Goal: Task Accomplishment & Management: Manage account settings

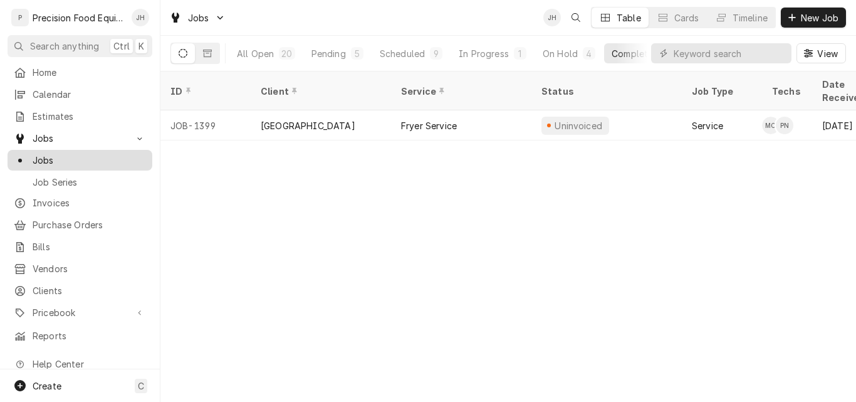
click at [61, 154] on span "Jobs" at bounding box center [89, 160] width 113 height 13
click at [494, 56] on div "In Progress" at bounding box center [484, 53] width 50 height 13
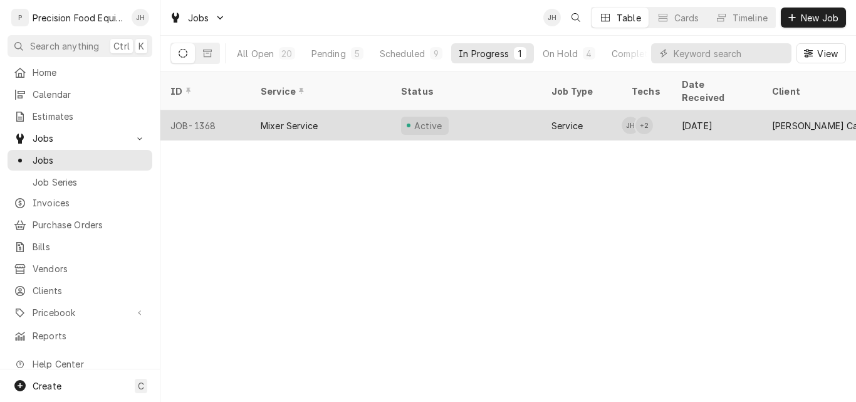
click at [314, 119] on div "Mixer Service" at bounding box center [289, 125] width 57 height 13
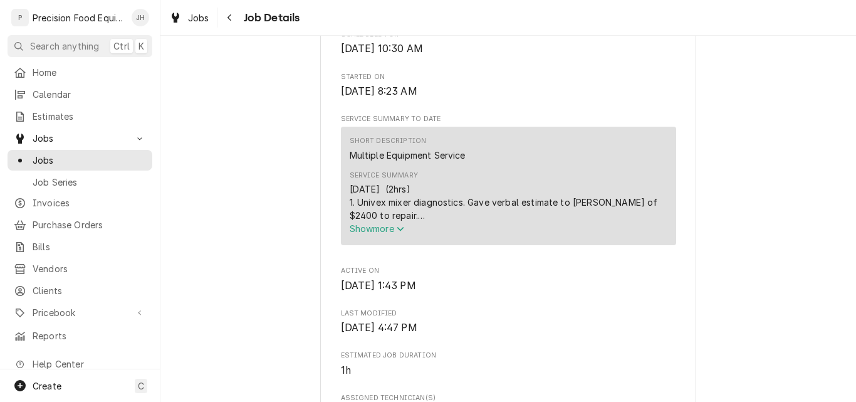
scroll to position [439, 0]
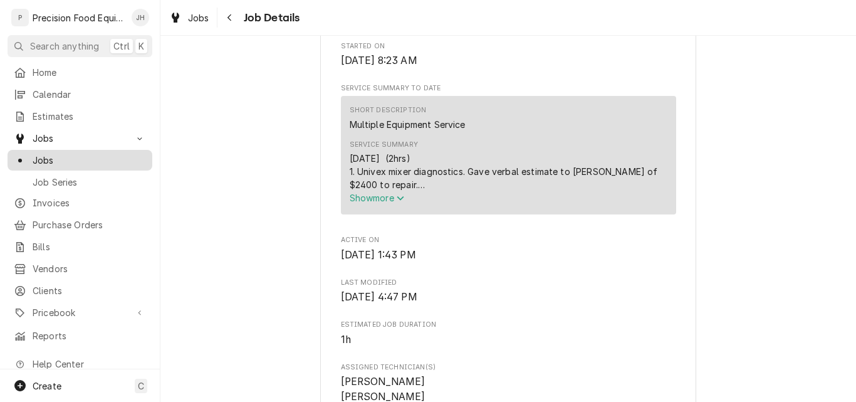
click at [47, 154] on span "Jobs" at bounding box center [89, 160] width 113 height 13
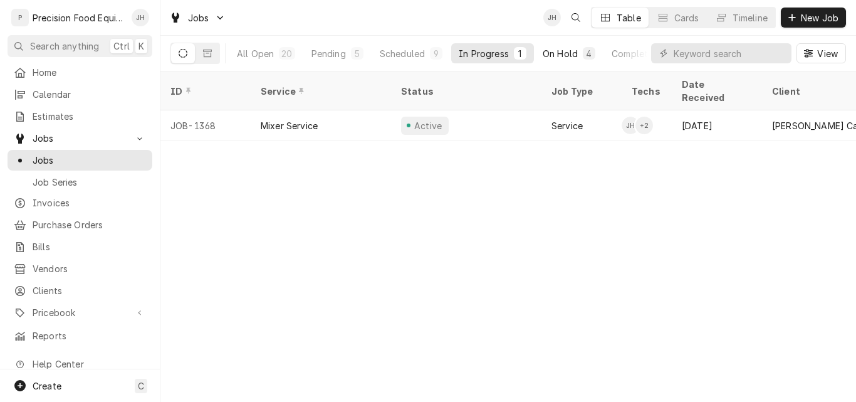
click at [552, 52] on div "On Hold" at bounding box center [560, 53] width 35 height 13
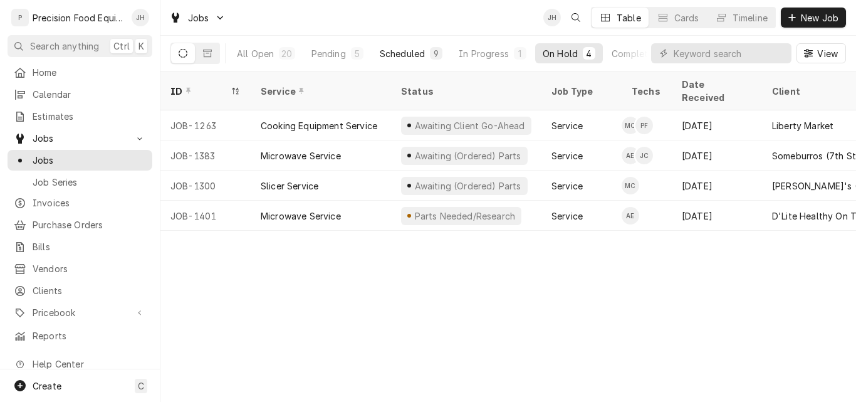
click at [395, 50] on div "Scheduled" at bounding box center [402, 53] width 45 height 13
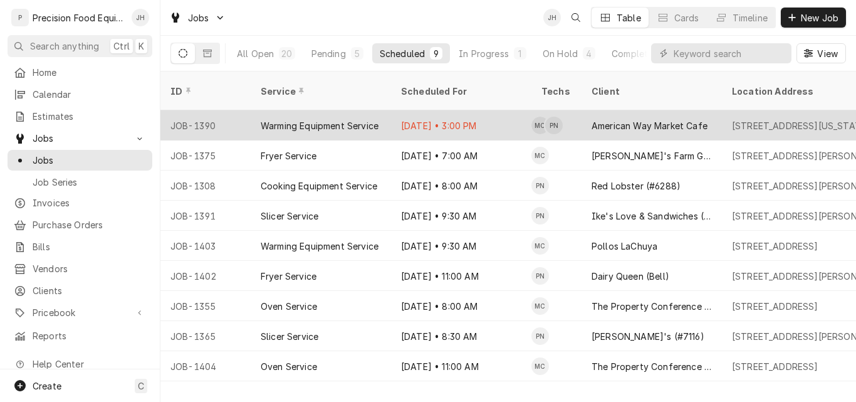
click at [360, 119] on div "Warming Equipment Service" at bounding box center [320, 125] width 118 height 13
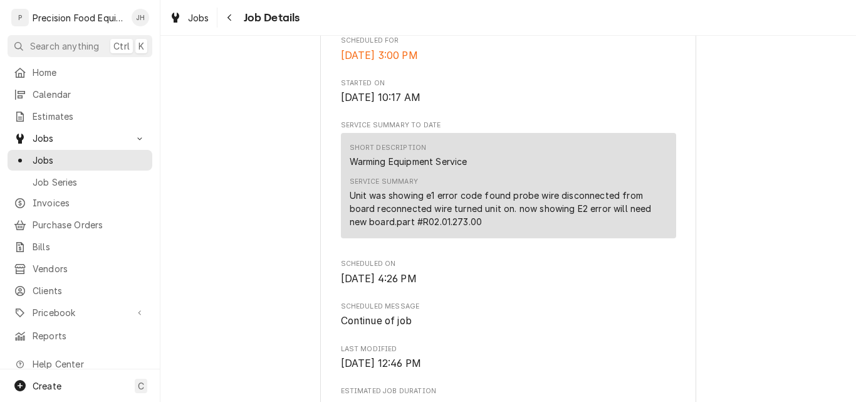
scroll to position [376, 0]
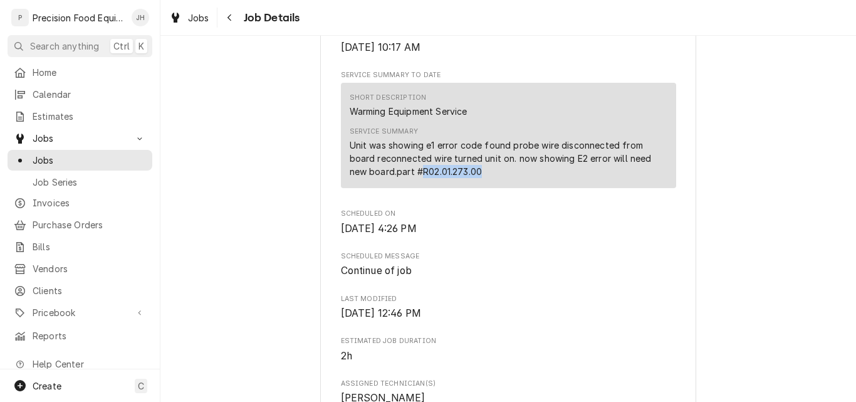
drag, startPoint x: 458, startPoint y: 186, endPoint x: 398, endPoint y: 187, distance: 60.8
click at [398, 178] on div "Unit was showing e1 error code found probe wire disconnected from board reconne…" at bounding box center [509, 158] width 318 height 39
copy div "R02.01.273.00"
click at [726, 179] on div "Past Due American Way Market Cafe 1509 N Arizona Ave, Chandler, AZ 85225 Roopai…" at bounding box center [509, 274] width 696 height 1203
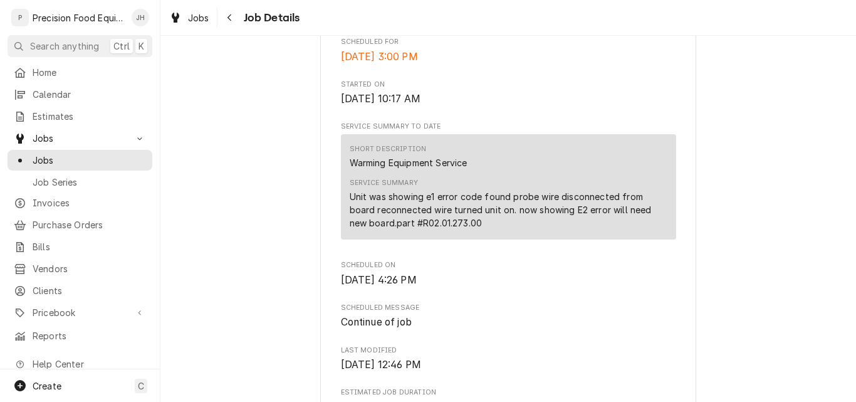
scroll to position [313, 0]
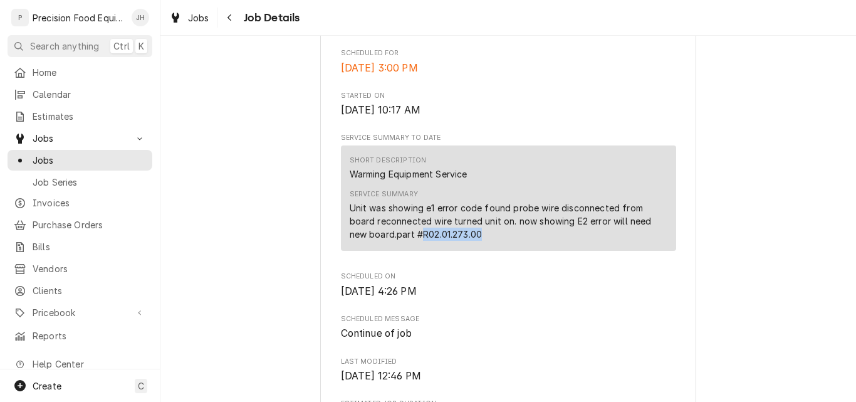
drag, startPoint x: 461, startPoint y: 250, endPoint x: 397, endPoint y: 253, distance: 64.0
click at [397, 241] on div "Unit was showing e1 error code found probe wire disconnected from board reconne…" at bounding box center [509, 220] width 318 height 39
copy div "R02.01.273.00"
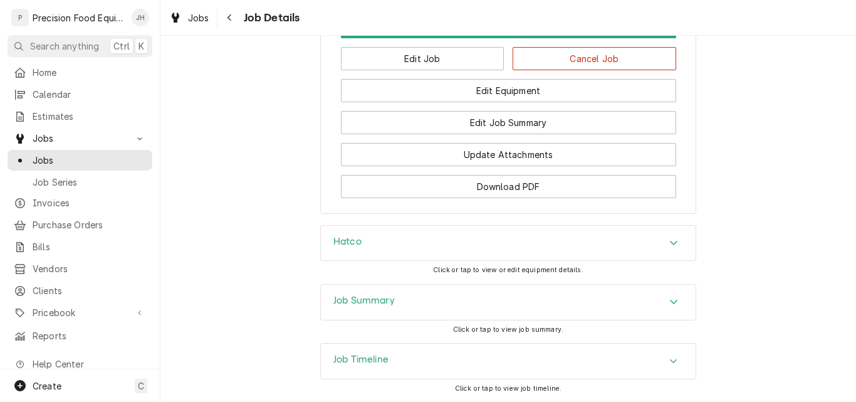
scroll to position [1101, 0]
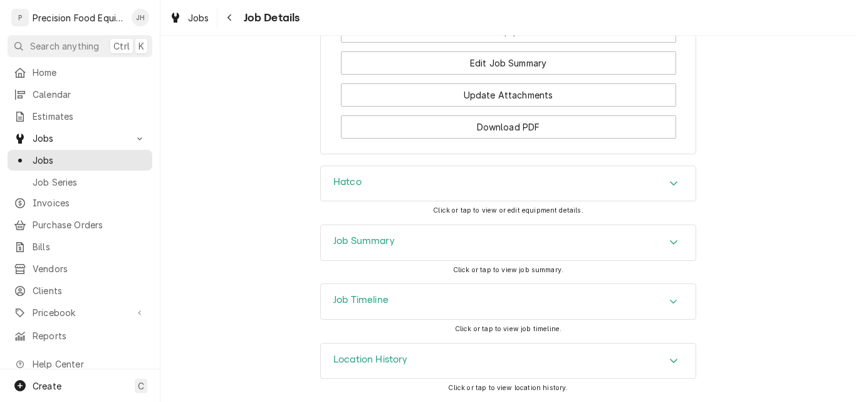
click at [501, 194] on div "Hatco" at bounding box center [508, 183] width 375 height 35
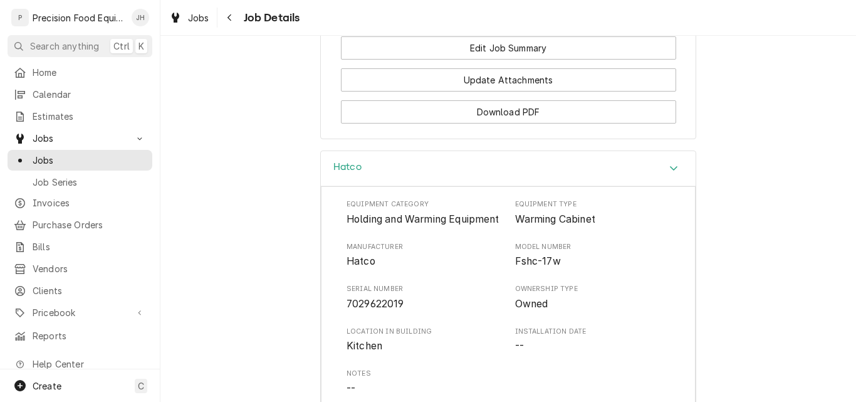
scroll to position [1164, 0]
